Goal: Information Seeking & Learning: Learn about a topic

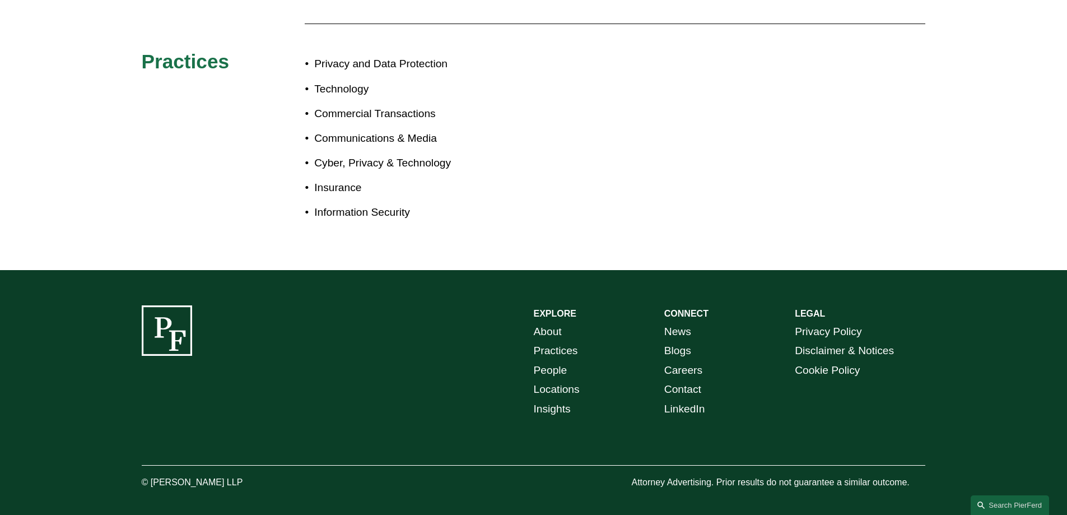
scroll to position [504, 0]
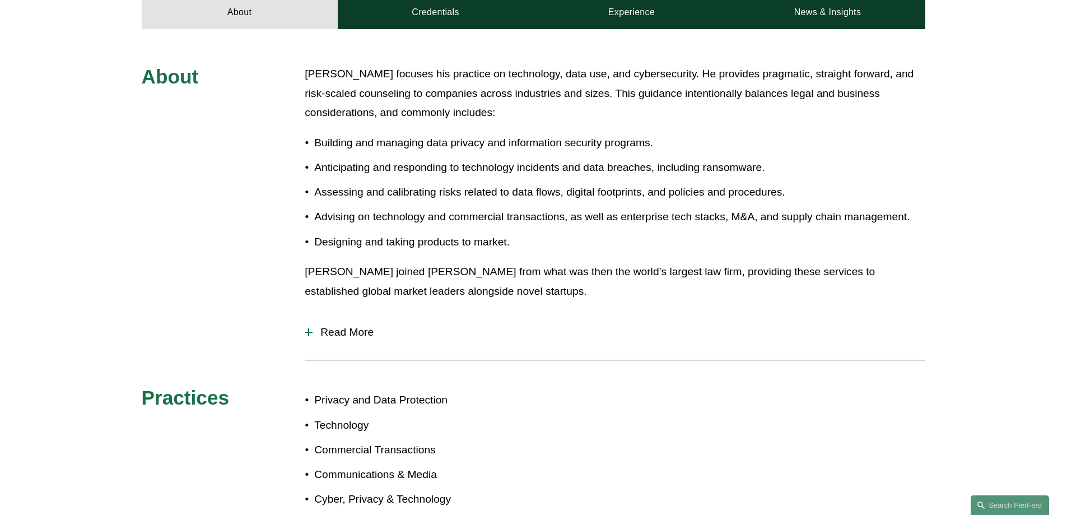
click at [343, 330] on span "Read More" at bounding box center [618, 332] width 613 height 12
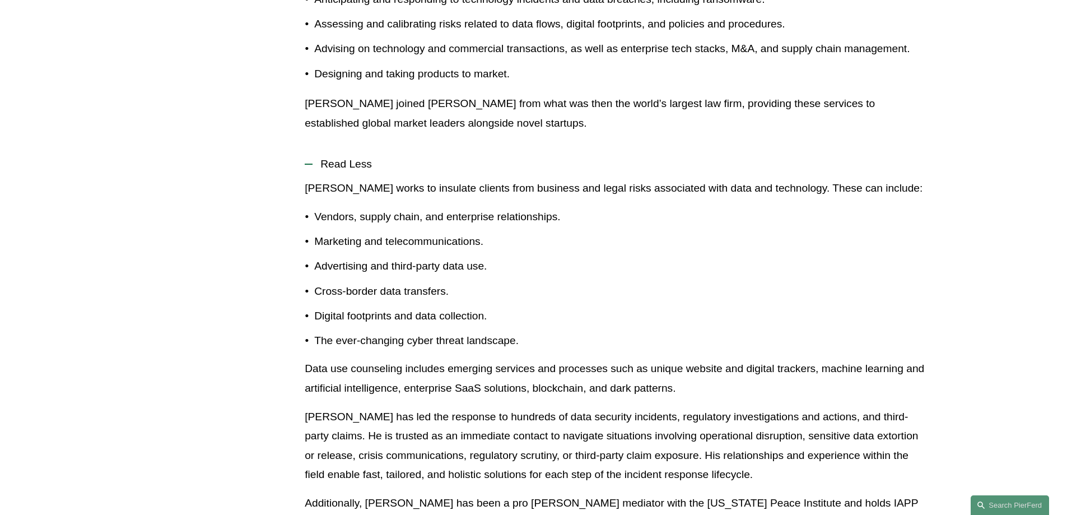
scroll to position [336, 0]
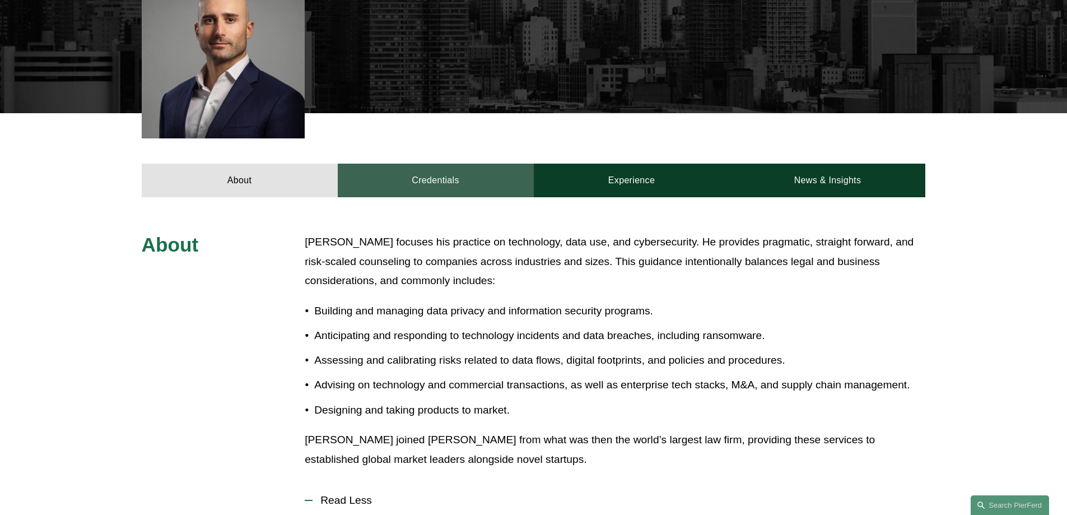
click at [472, 184] on link "Credentials" at bounding box center [436, 181] width 196 height 34
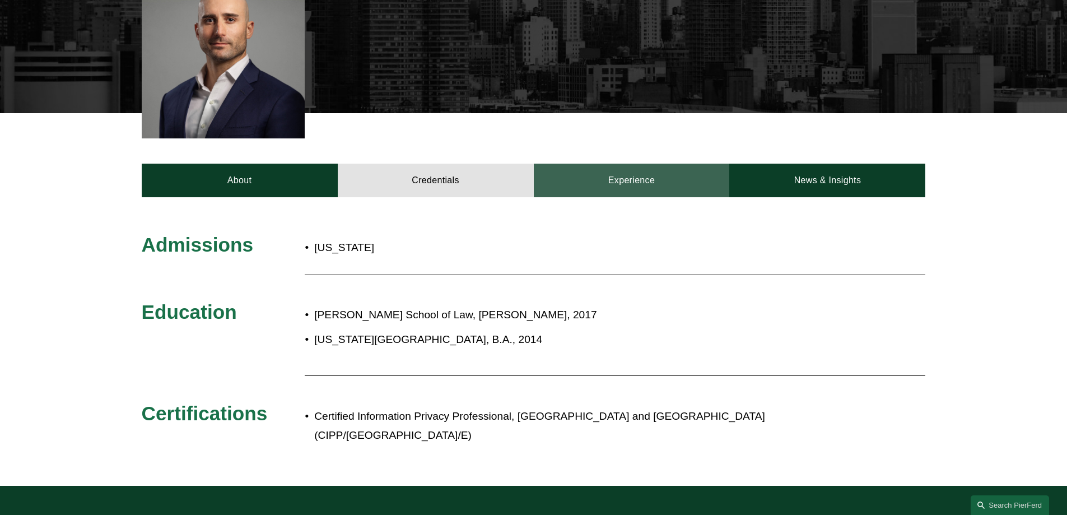
click at [634, 183] on link "Experience" at bounding box center [632, 181] width 196 height 34
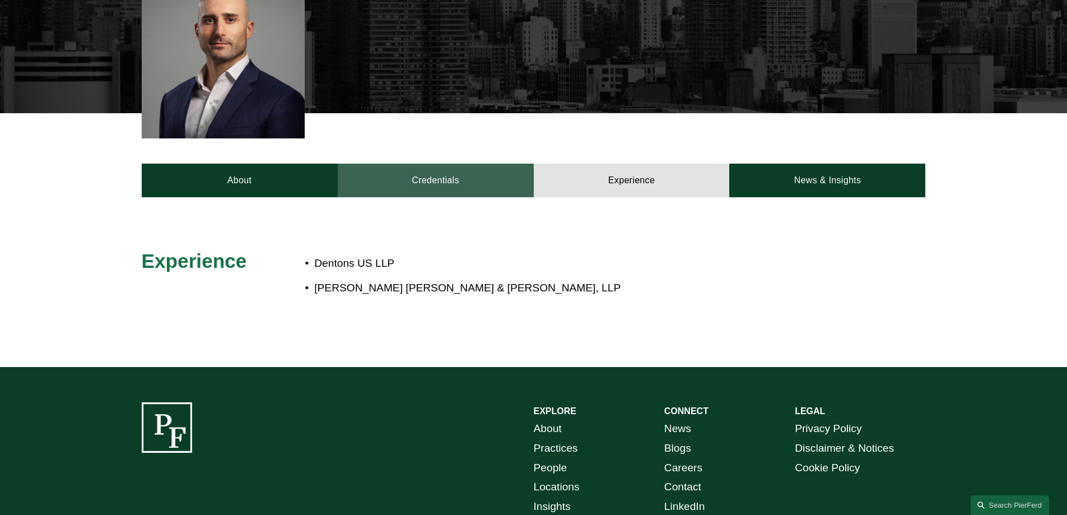
click at [436, 180] on link "Credentials" at bounding box center [436, 181] width 196 height 34
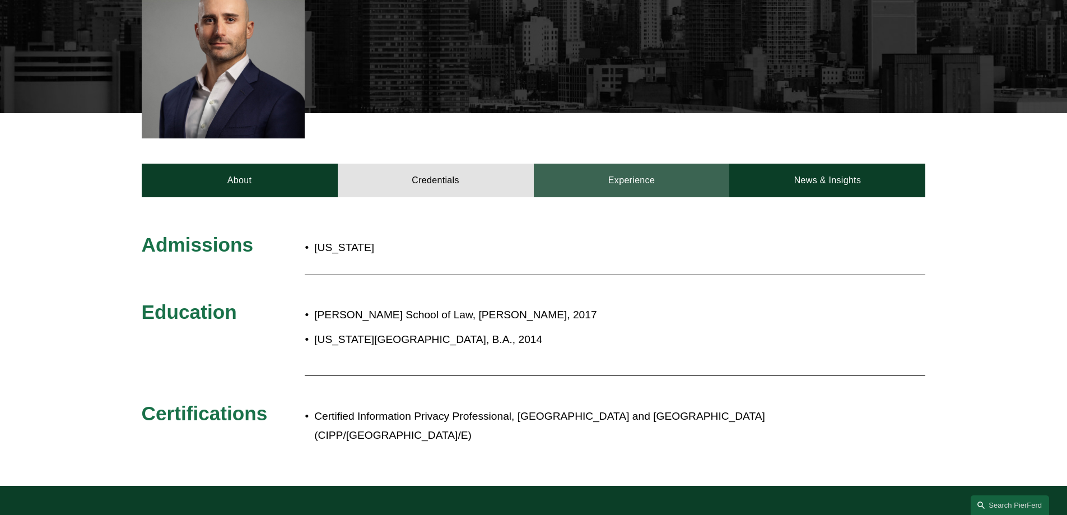
click at [668, 190] on link "Experience" at bounding box center [632, 181] width 196 height 34
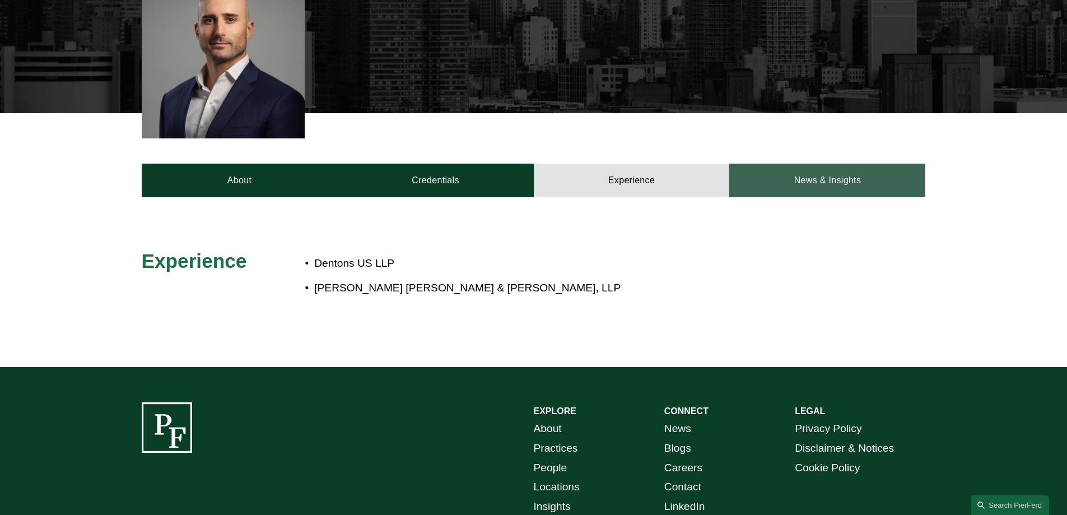
click at [810, 172] on link "News & Insights" at bounding box center [827, 181] width 196 height 34
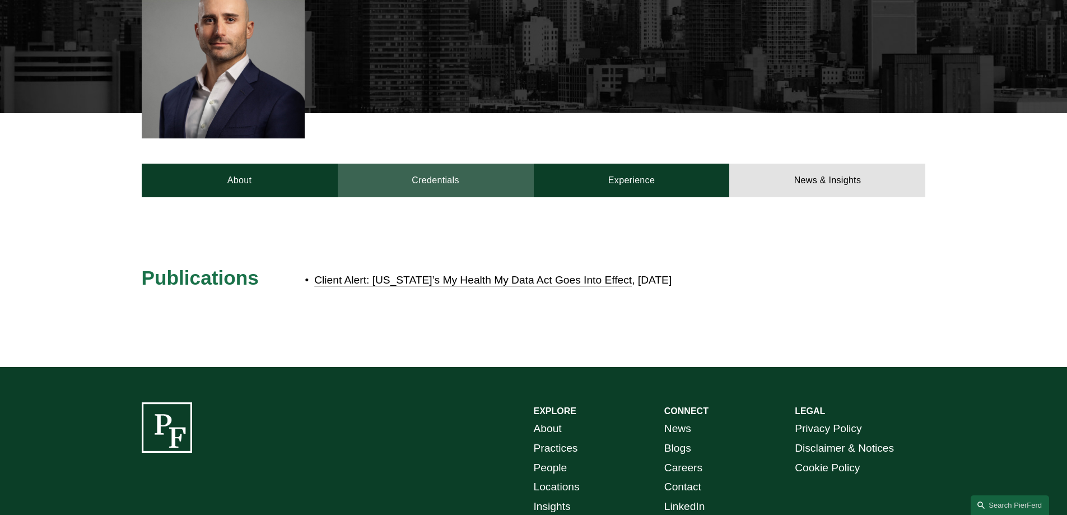
click at [405, 178] on link "Credentials" at bounding box center [436, 181] width 196 height 34
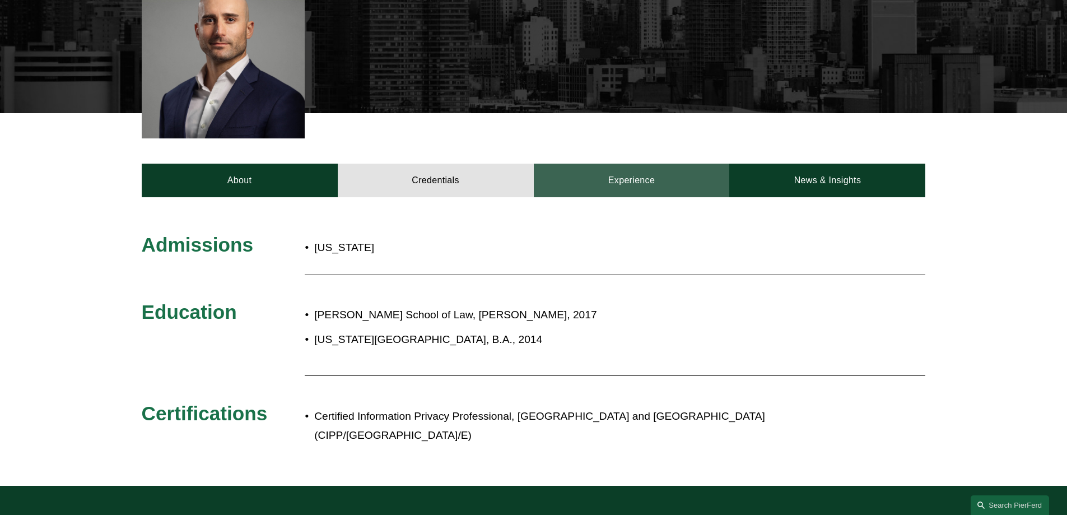
click at [568, 187] on link "Experience" at bounding box center [632, 181] width 196 height 34
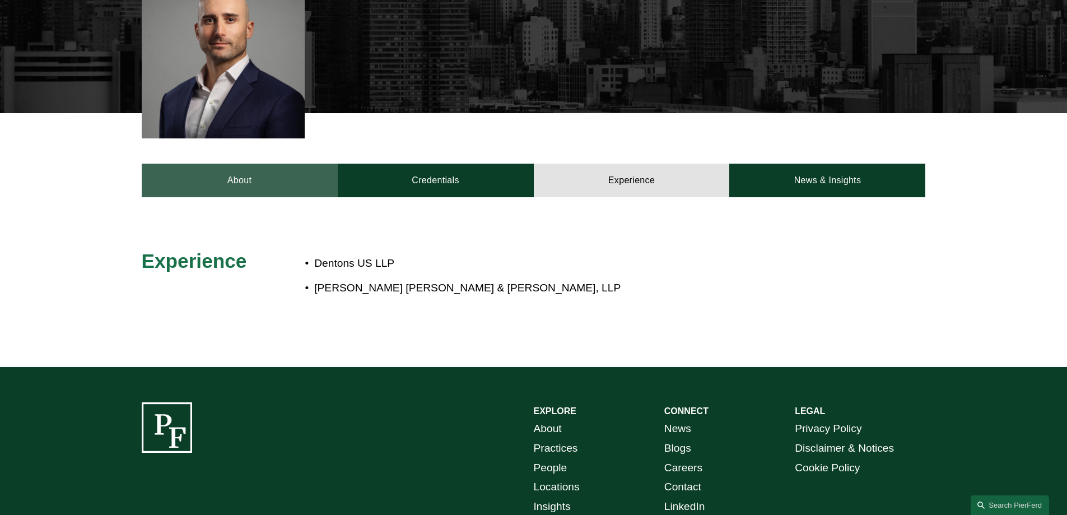
click at [271, 177] on link "About" at bounding box center [240, 181] width 196 height 34
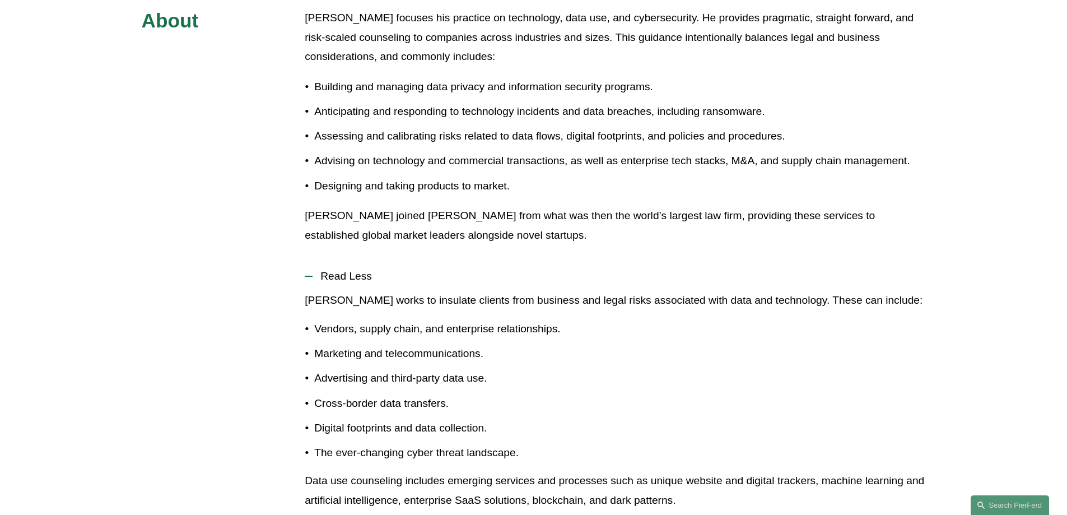
scroll to position [616, 0]
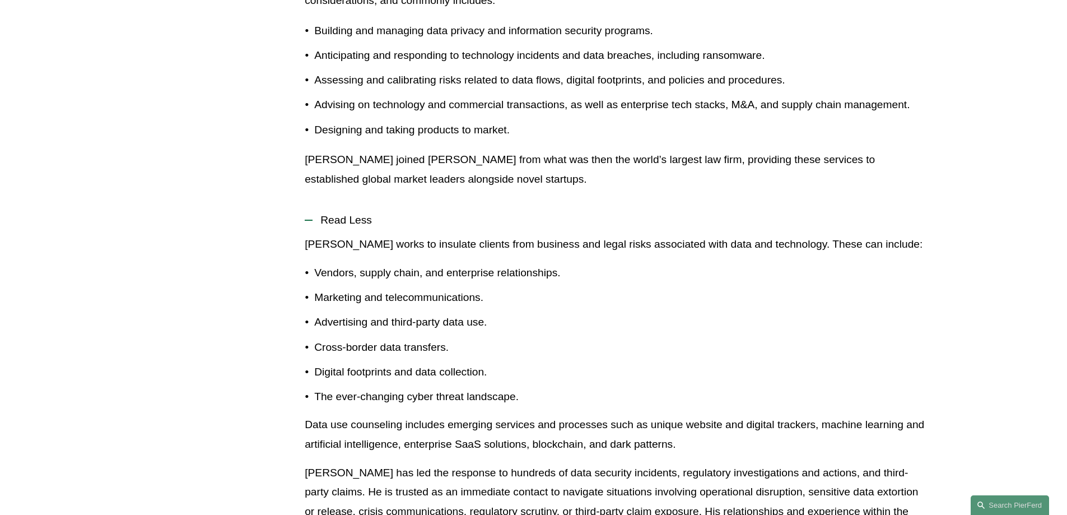
click at [312, 218] on div at bounding box center [309, 220] width 8 height 8
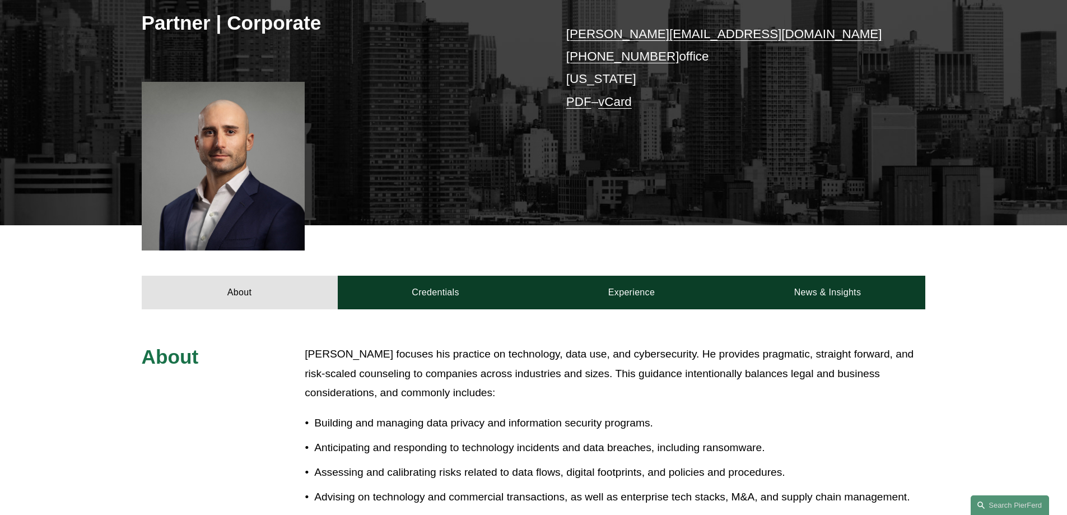
scroll to position [280, 0]
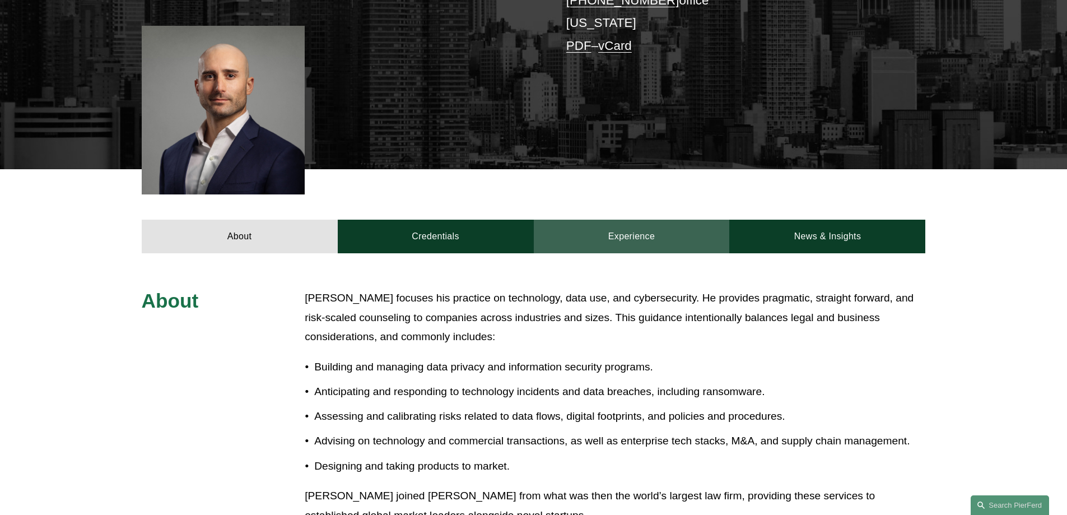
click at [633, 253] on article "[PERSON_NAME] Partner | Corporate [PERSON_NAME][EMAIL_ADDRESS][DOMAIN_NAME] [PH…" at bounding box center [533, 275] width 1067 height 1110
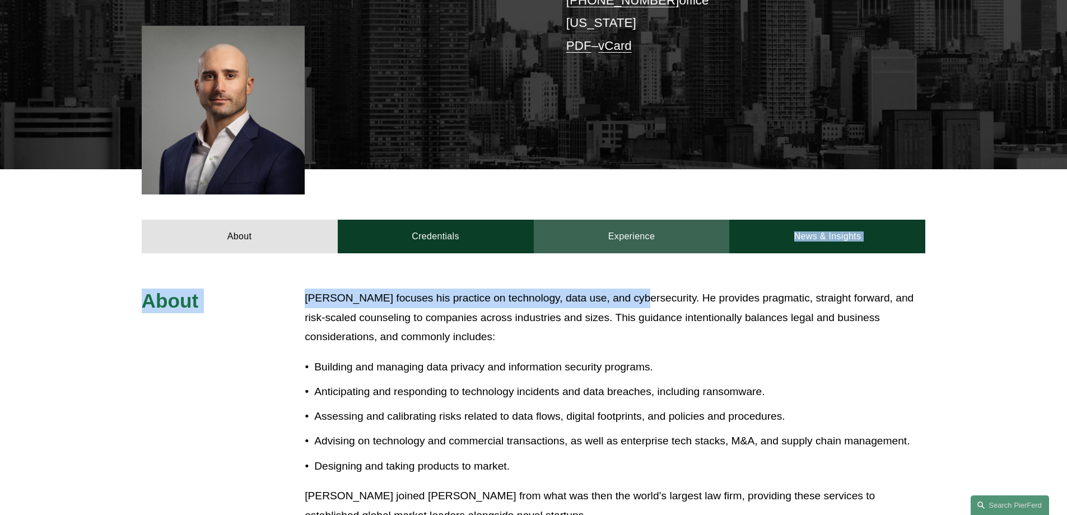
click at [635, 242] on link "Experience" at bounding box center [632, 237] width 196 height 34
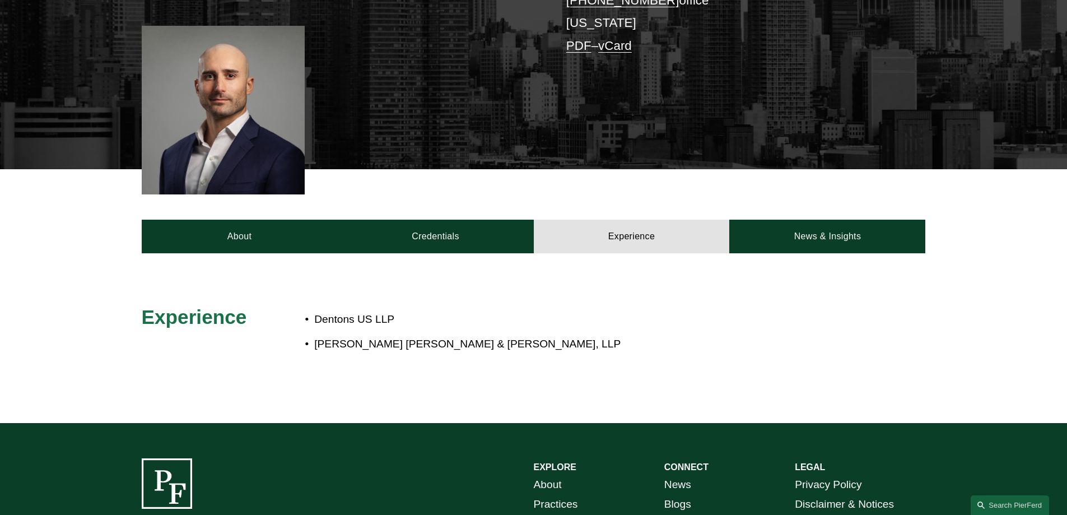
click at [847, 272] on div "Experience Dentons US LLP [PERSON_NAME] [PERSON_NAME] & [PERSON_NAME], LLP" at bounding box center [533, 338] width 1067 height 138
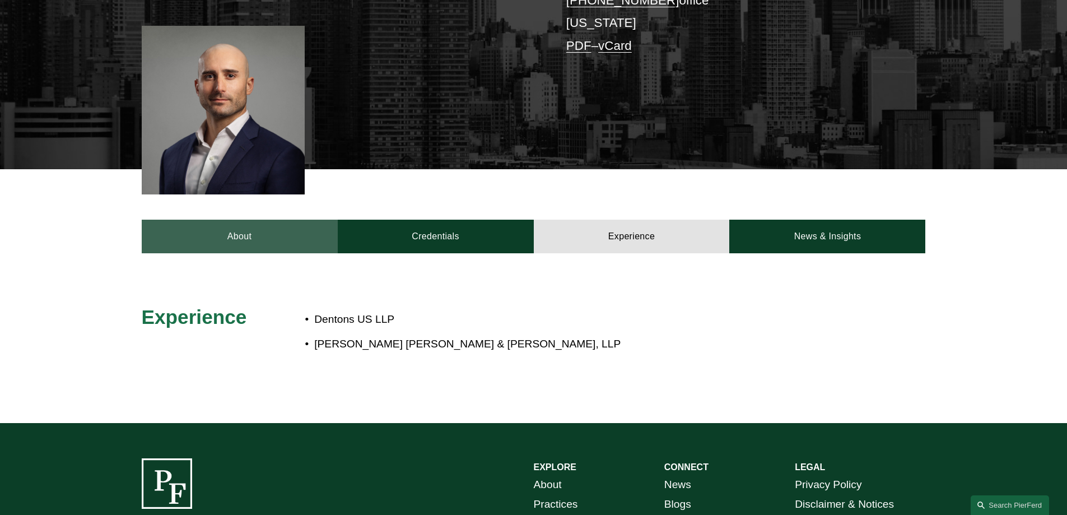
click at [273, 235] on link "About" at bounding box center [240, 237] width 196 height 34
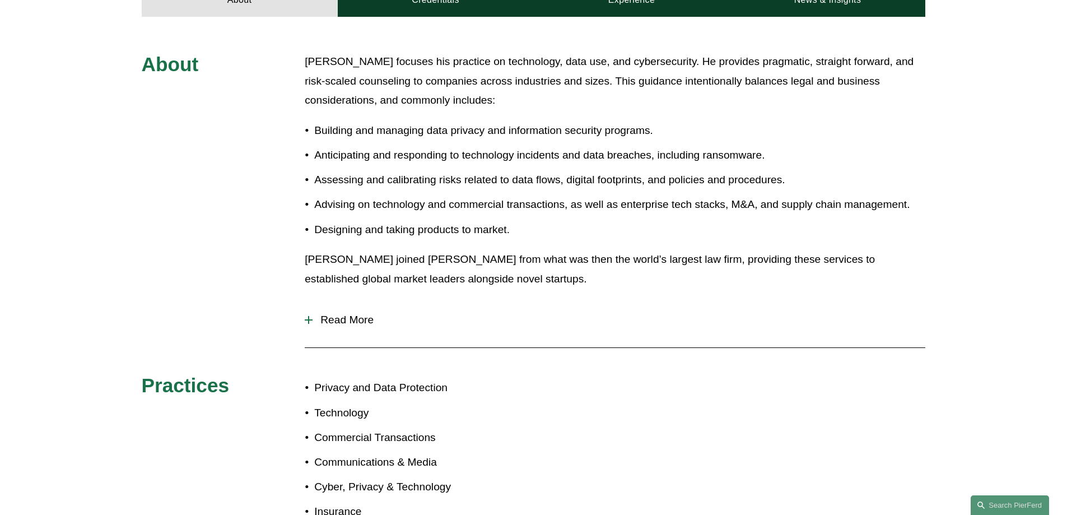
scroll to position [460, 0]
